Goal: Find specific page/section: Find specific page/section

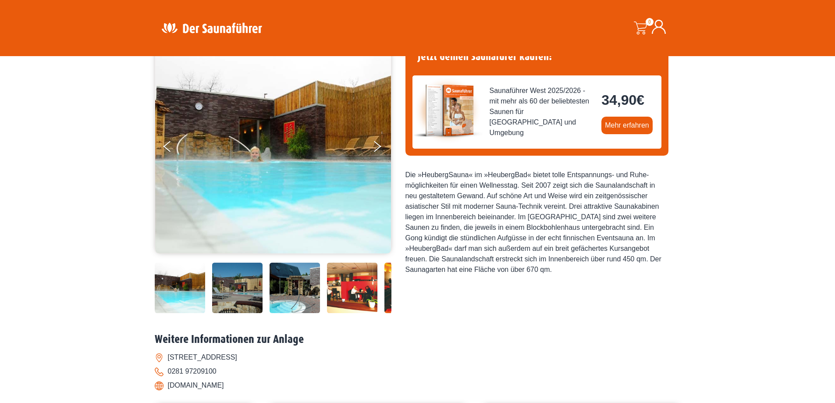
scroll to position [44, 0]
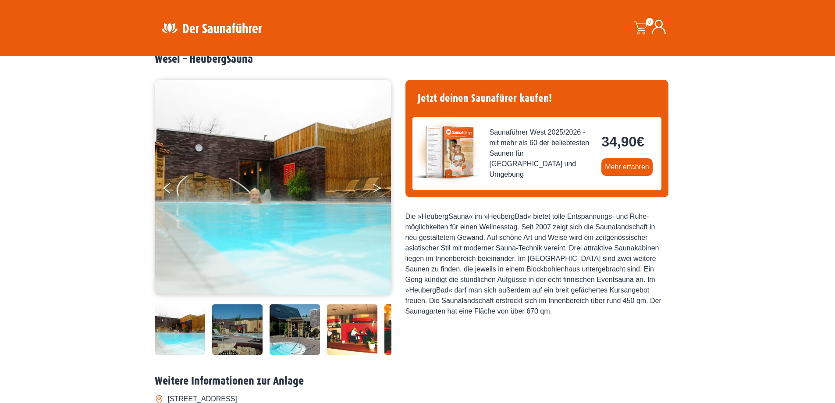
click at [378, 188] on icon "Next" at bounding box center [377, 186] width 8 height 5
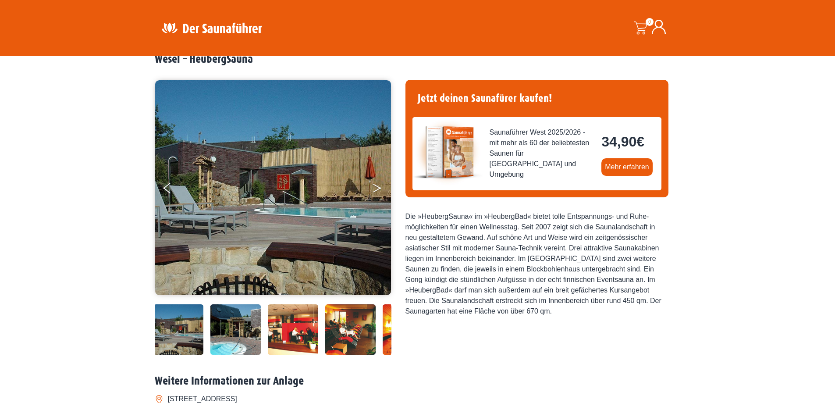
click at [378, 188] on icon "Next" at bounding box center [377, 186] width 8 height 5
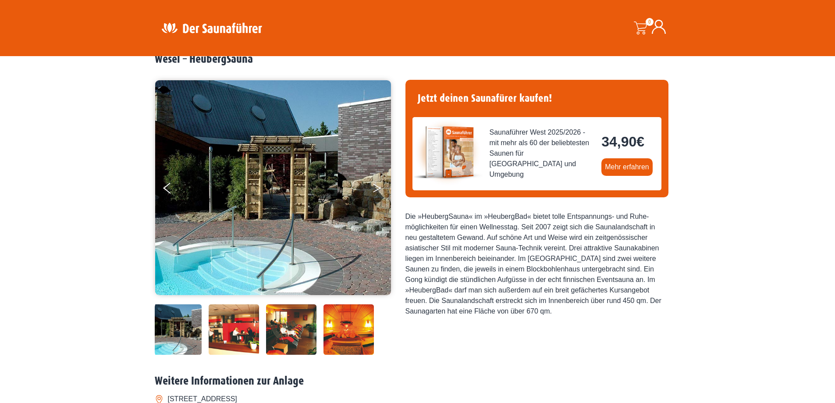
click at [378, 188] on icon "Next" at bounding box center [377, 186] width 8 height 5
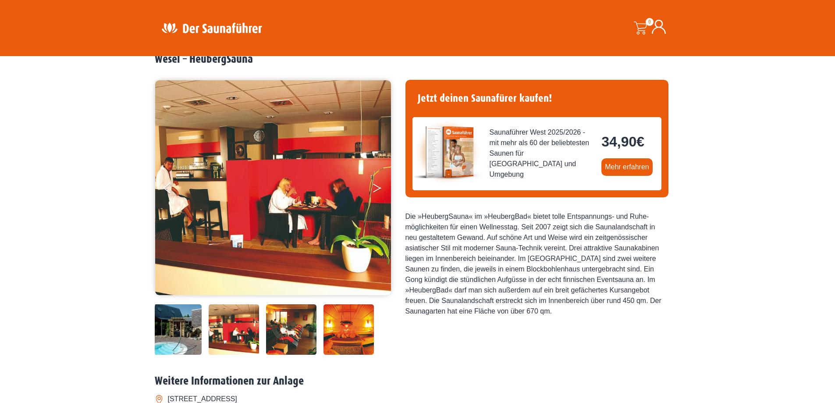
click at [378, 188] on icon "Next" at bounding box center [377, 186] width 8 height 5
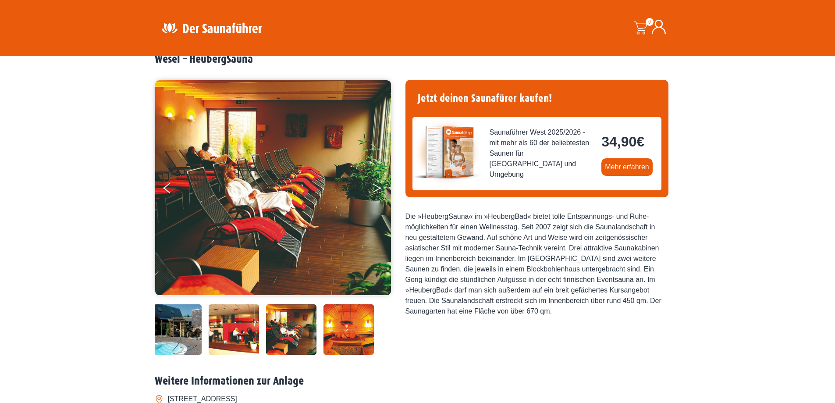
click at [378, 188] on icon "Next" at bounding box center [377, 186] width 8 height 5
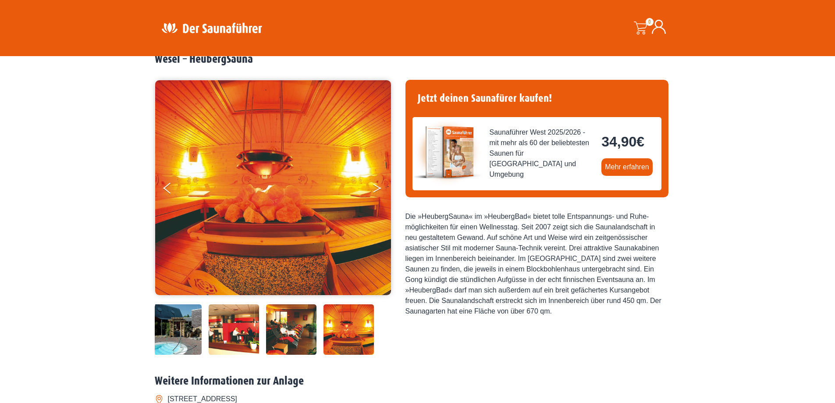
click at [378, 188] on icon "Next" at bounding box center [377, 186] width 8 height 5
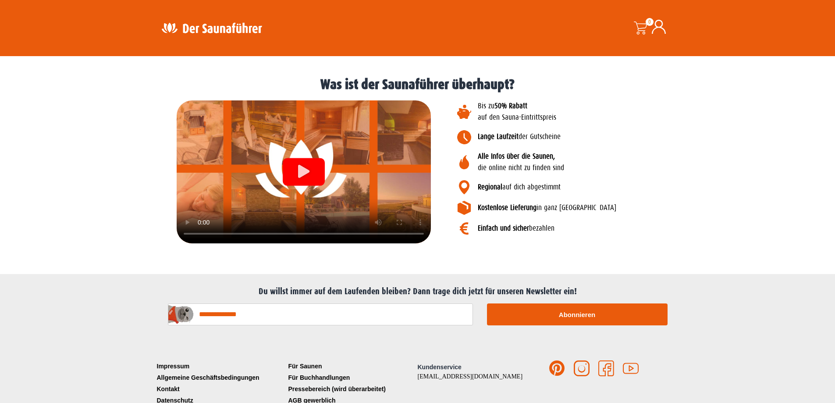
scroll to position [990, 0]
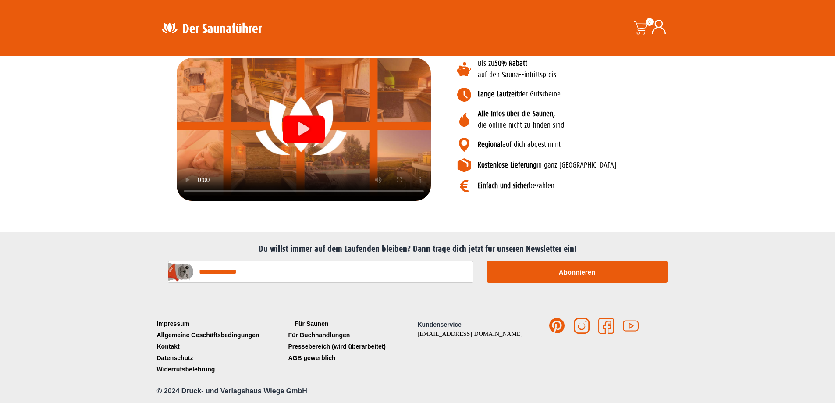
click at [318, 321] on link "Für Saunen" at bounding box center [352, 323] width 132 height 11
